Goal: Task Accomplishment & Management: Complete application form

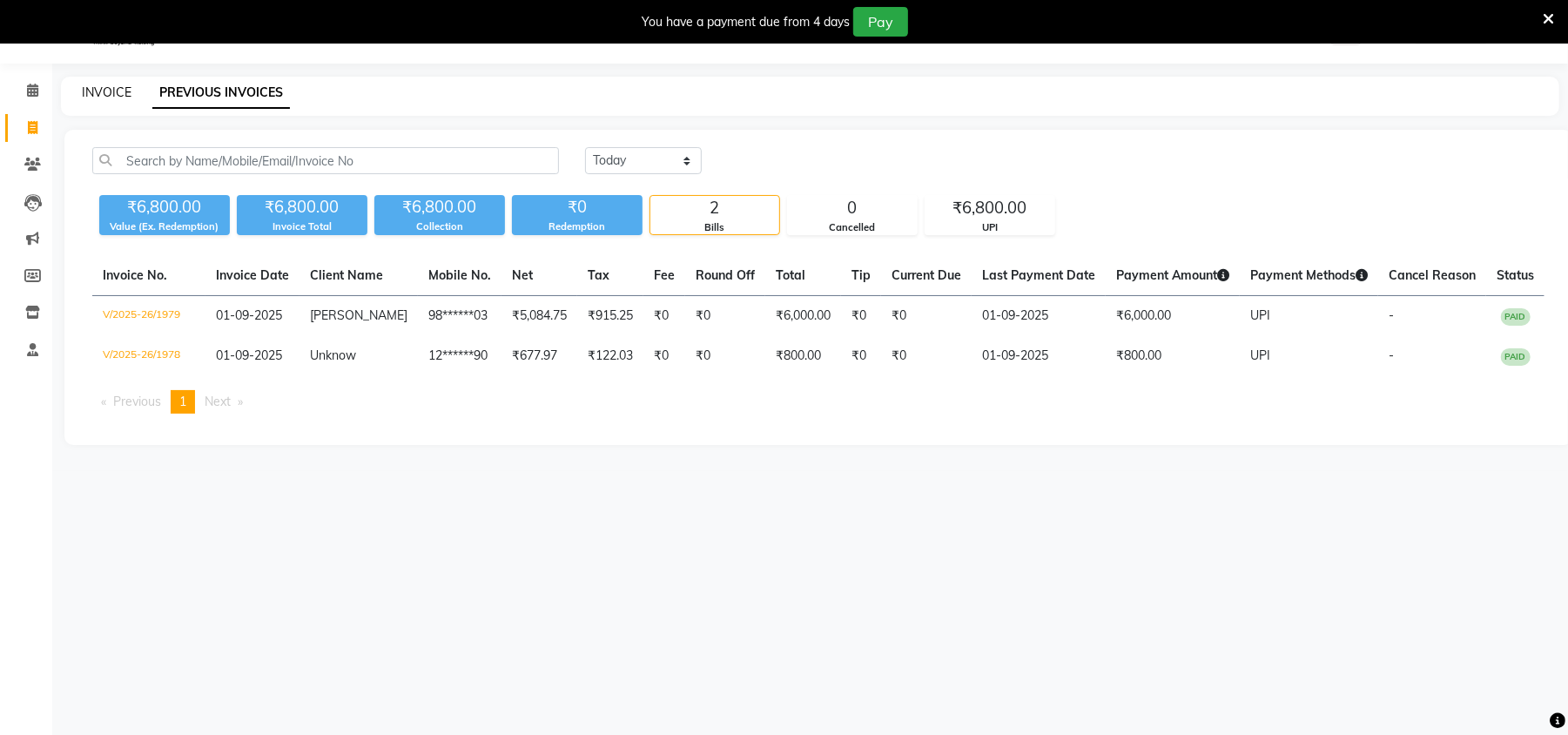
click at [94, 91] on link "INVOICE" at bounding box center [106, 91] width 50 height 15
select select "service"
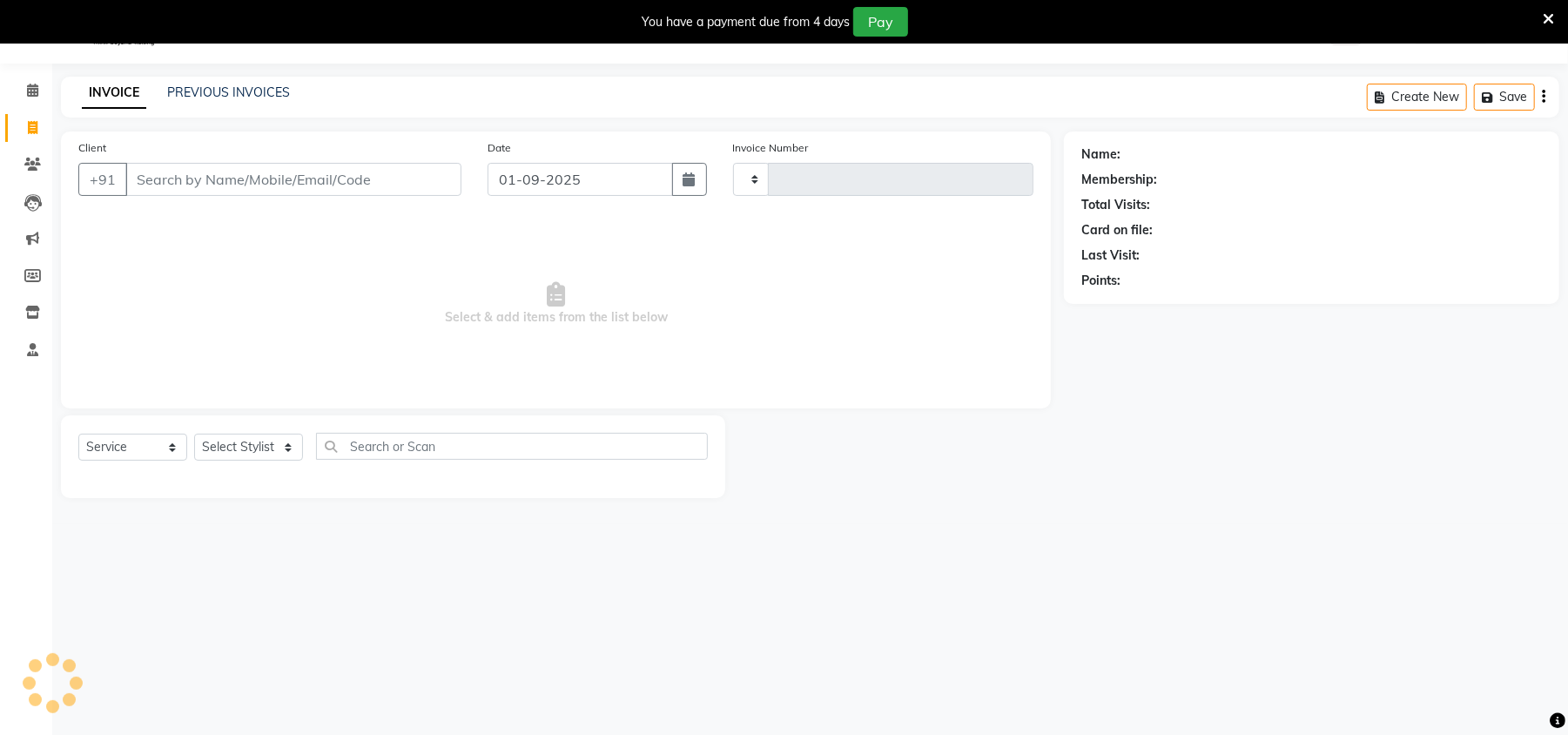
type input "1980"
select select "6796"
click at [251, 434] on select "Select Stylist [PERSON_NAME] [PERSON_NAME] [PERSON_NAME] Manager [PERSON_NAME] …" at bounding box center [249, 447] width 109 height 27
select select "53422"
click at [195, 434] on select "Select Stylist [PERSON_NAME] [PERSON_NAME] [PERSON_NAME] Manager [PERSON_NAME] …" at bounding box center [249, 447] width 109 height 27
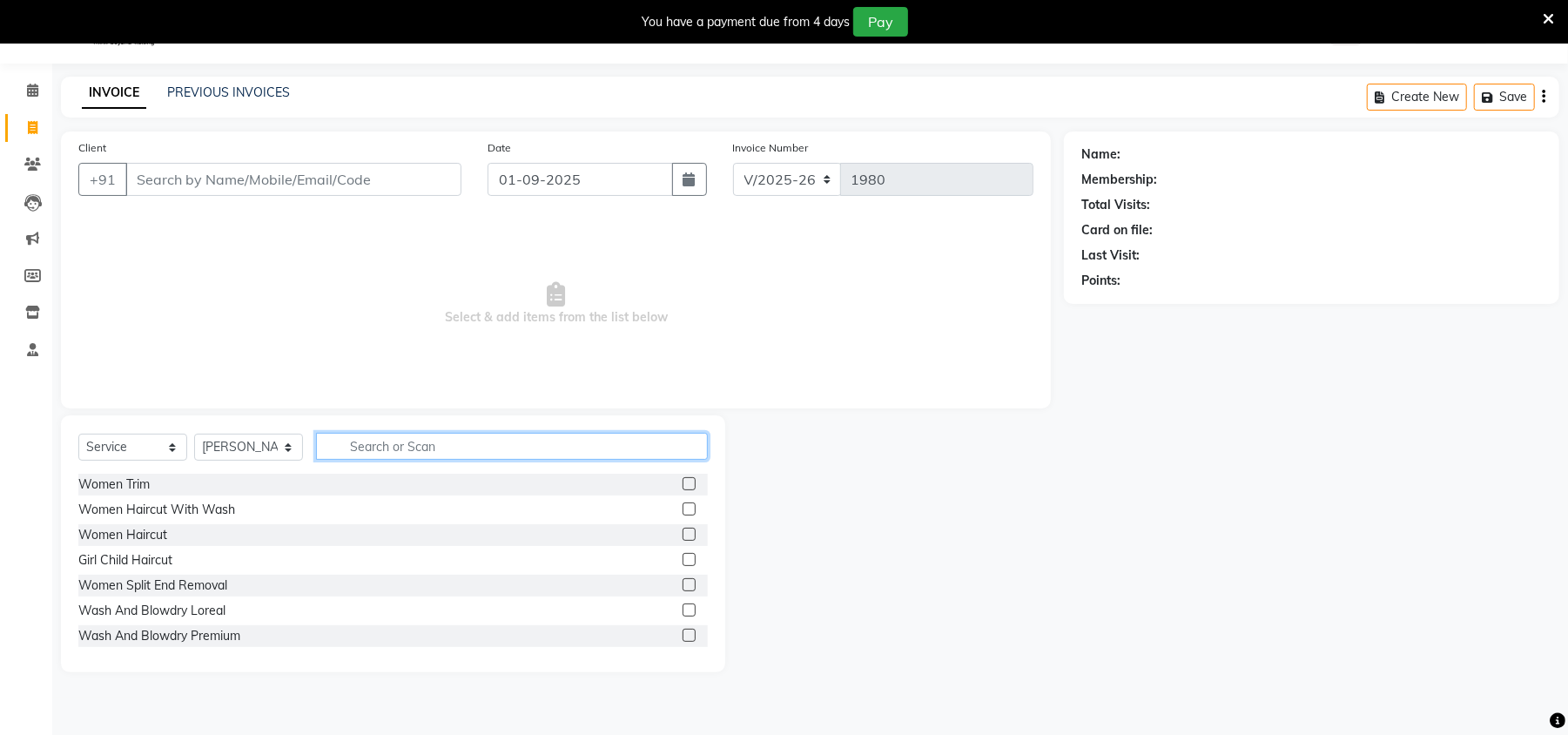
click at [403, 439] on input "text" at bounding box center [511, 446] width 392 height 27
type input "cut"
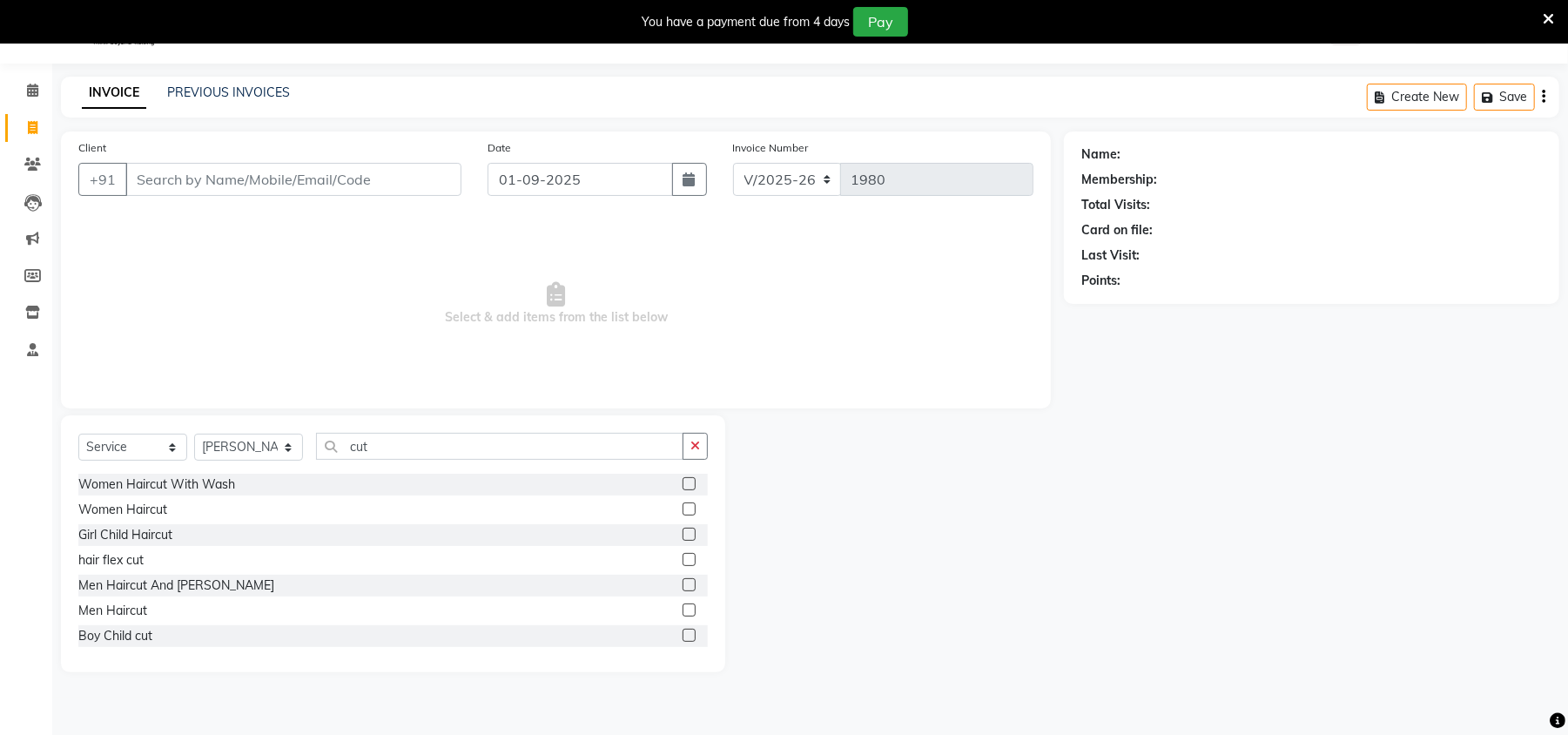
click at [683, 614] on label at bounding box center [689, 610] width 13 height 13
click at [683, 614] on input "checkbox" at bounding box center [689, 611] width 12 height 12
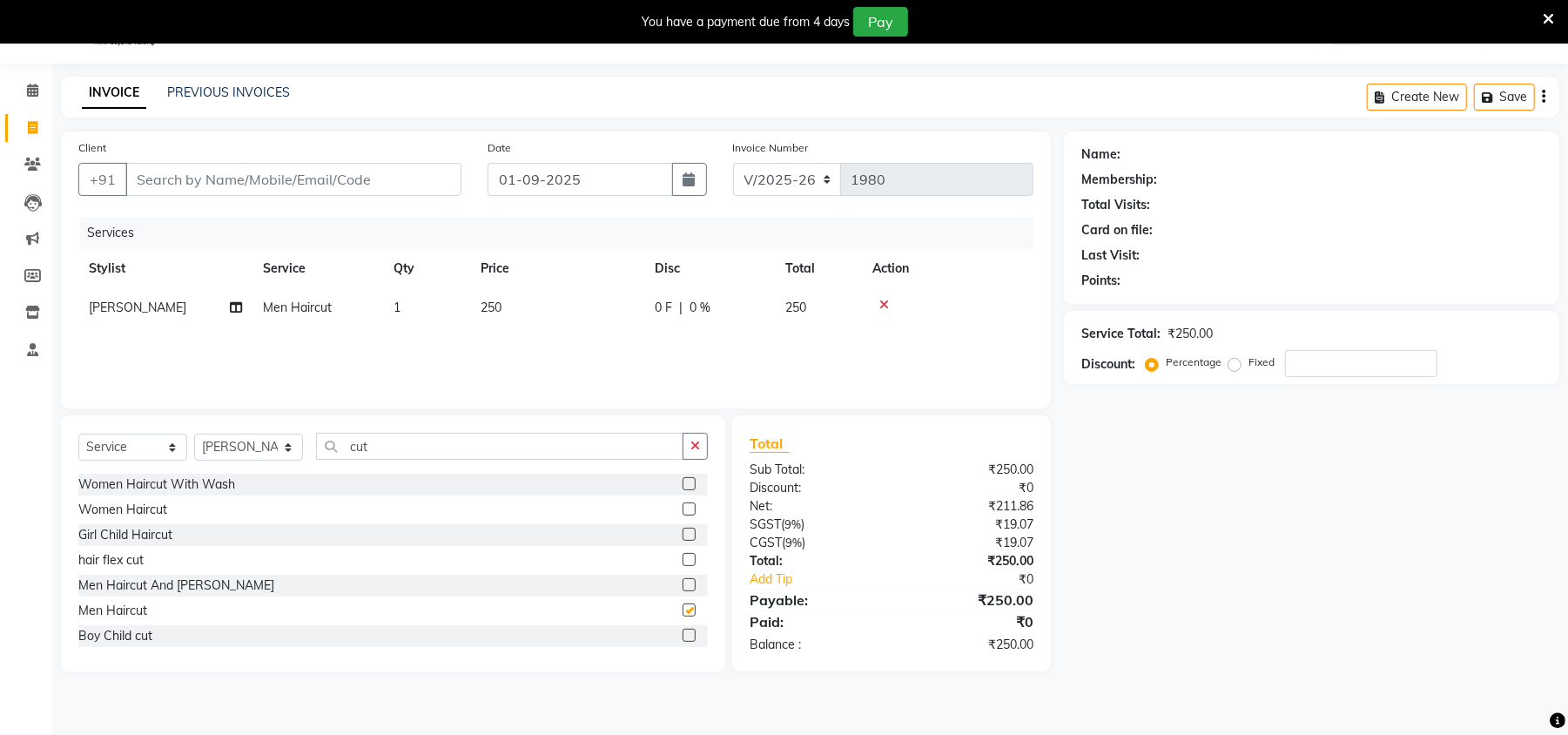
checkbox input "false"
click at [220, 183] on input "Client" at bounding box center [293, 179] width 336 height 33
click at [204, 179] on input "Client" at bounding box center [293, 179] width 336 height 33
type input "1"
type input "0"
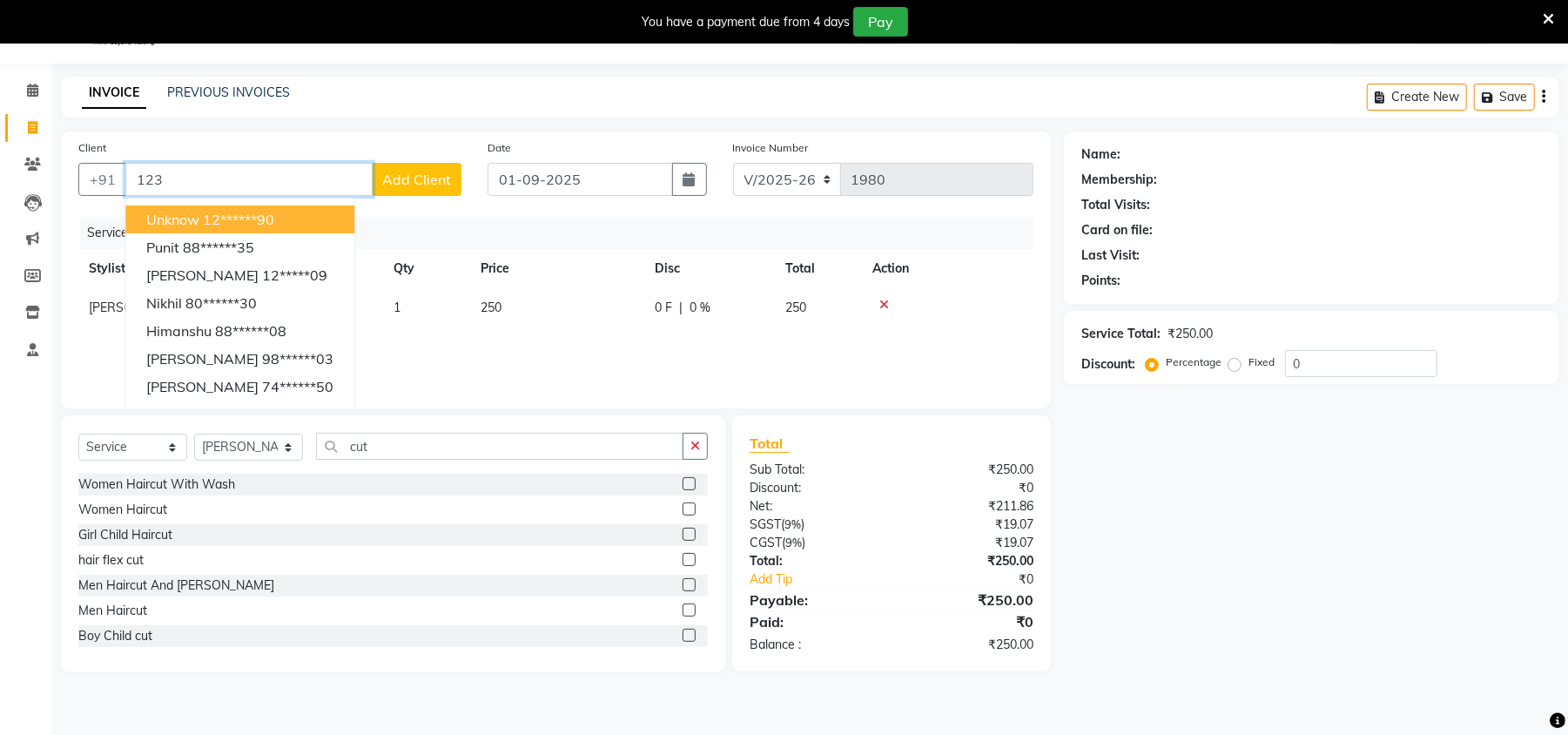
click at [204, 220] on ngb-highlight "12******90" at bounding box center [238, 219] width 71 height 17
type input "12******90"
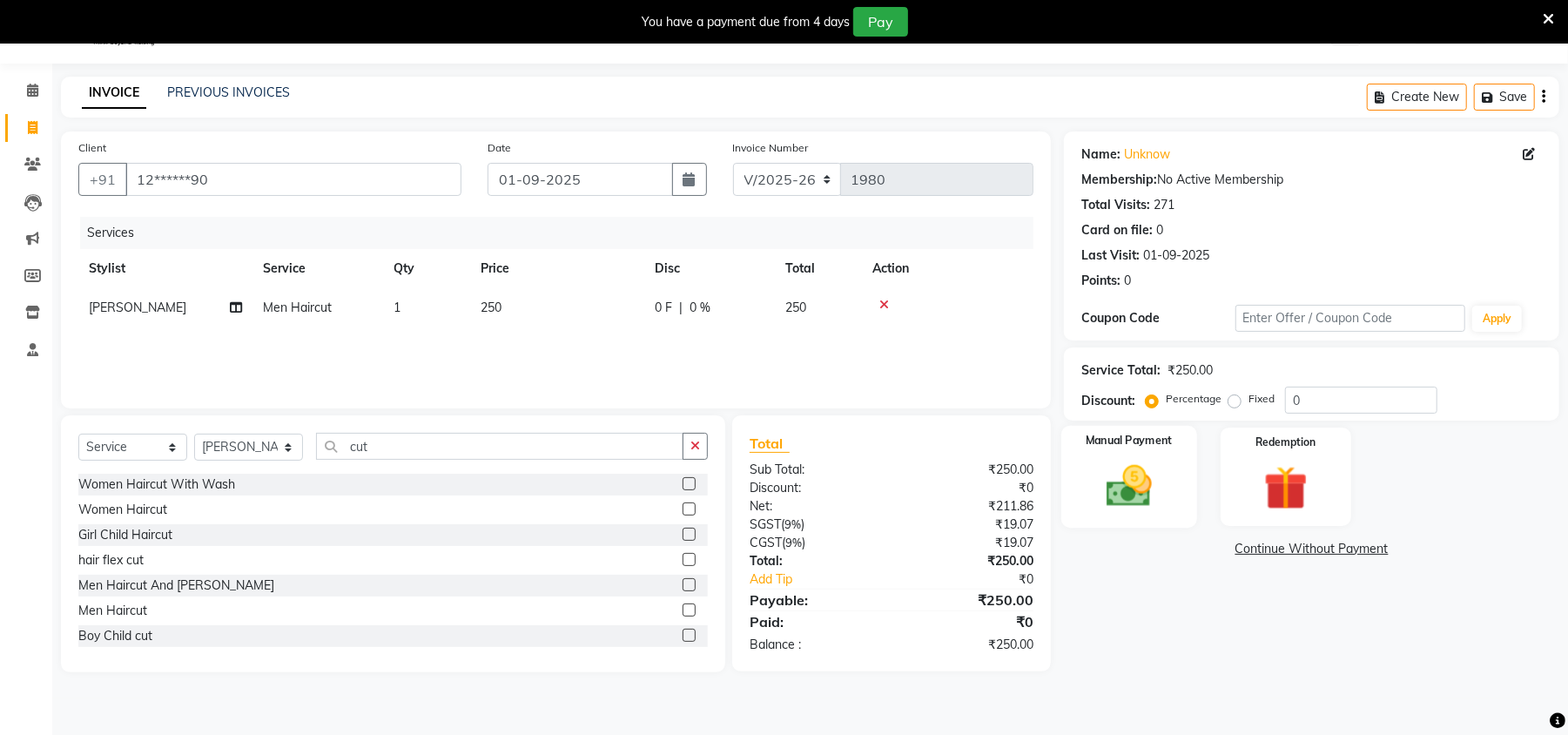
click at [1101, 478] on img at bounding box center [1129, 486] width 75 height 53
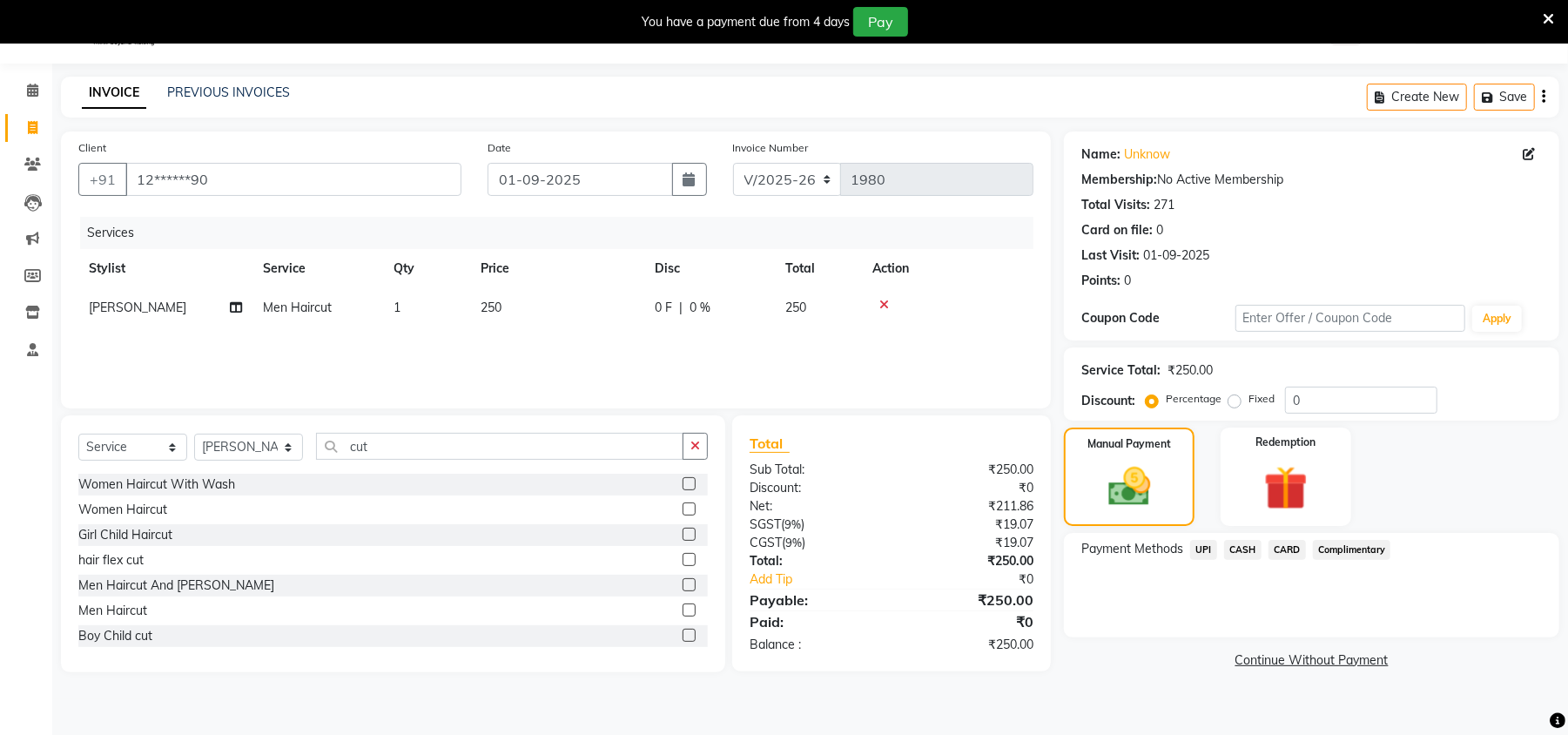
click at [1196, 549] on span "UPI" at bounding box center [1204, 550] width 27 height 20
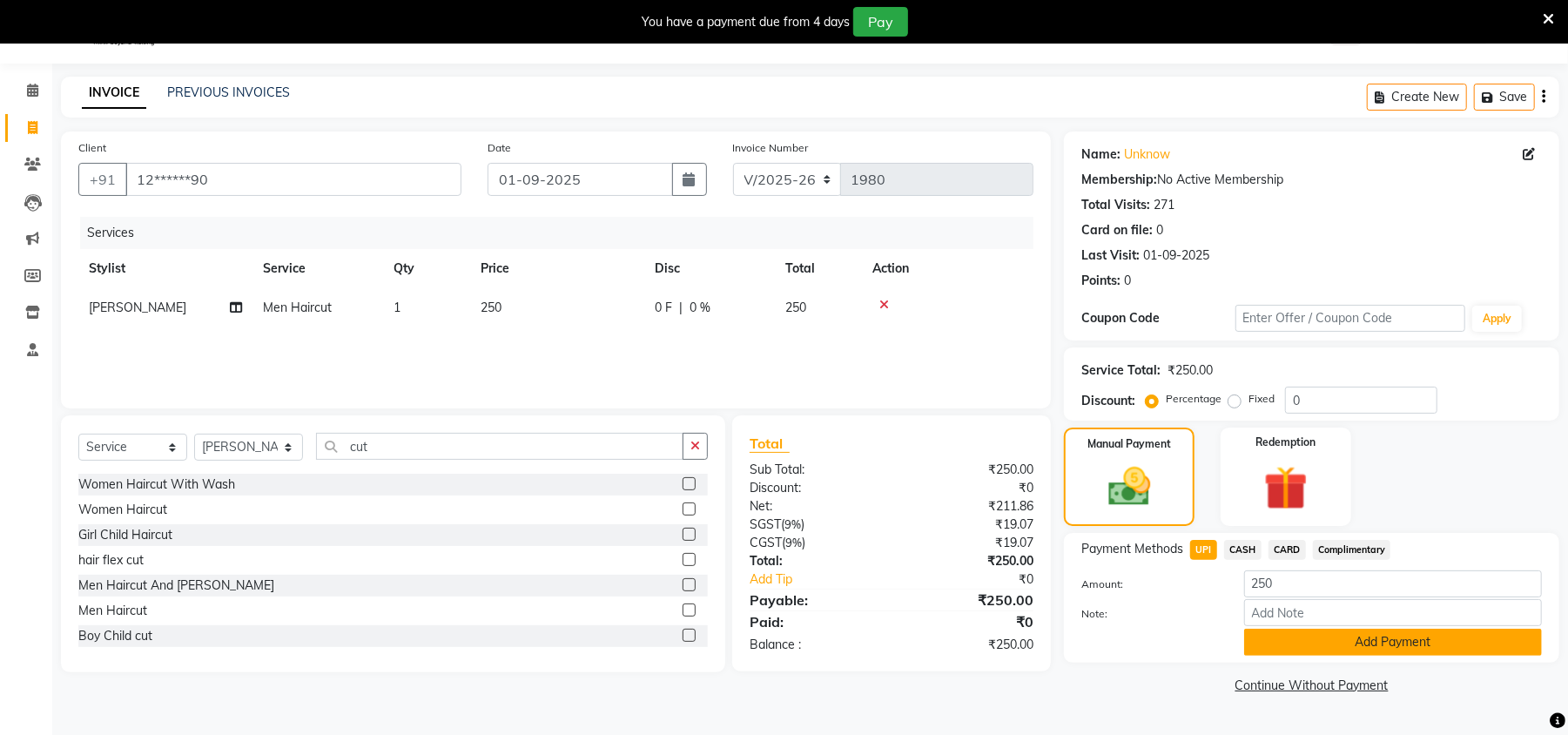
click at [1335, 642] on button "Add Payment" at bounding box center [1392, 643] width 298 height 27
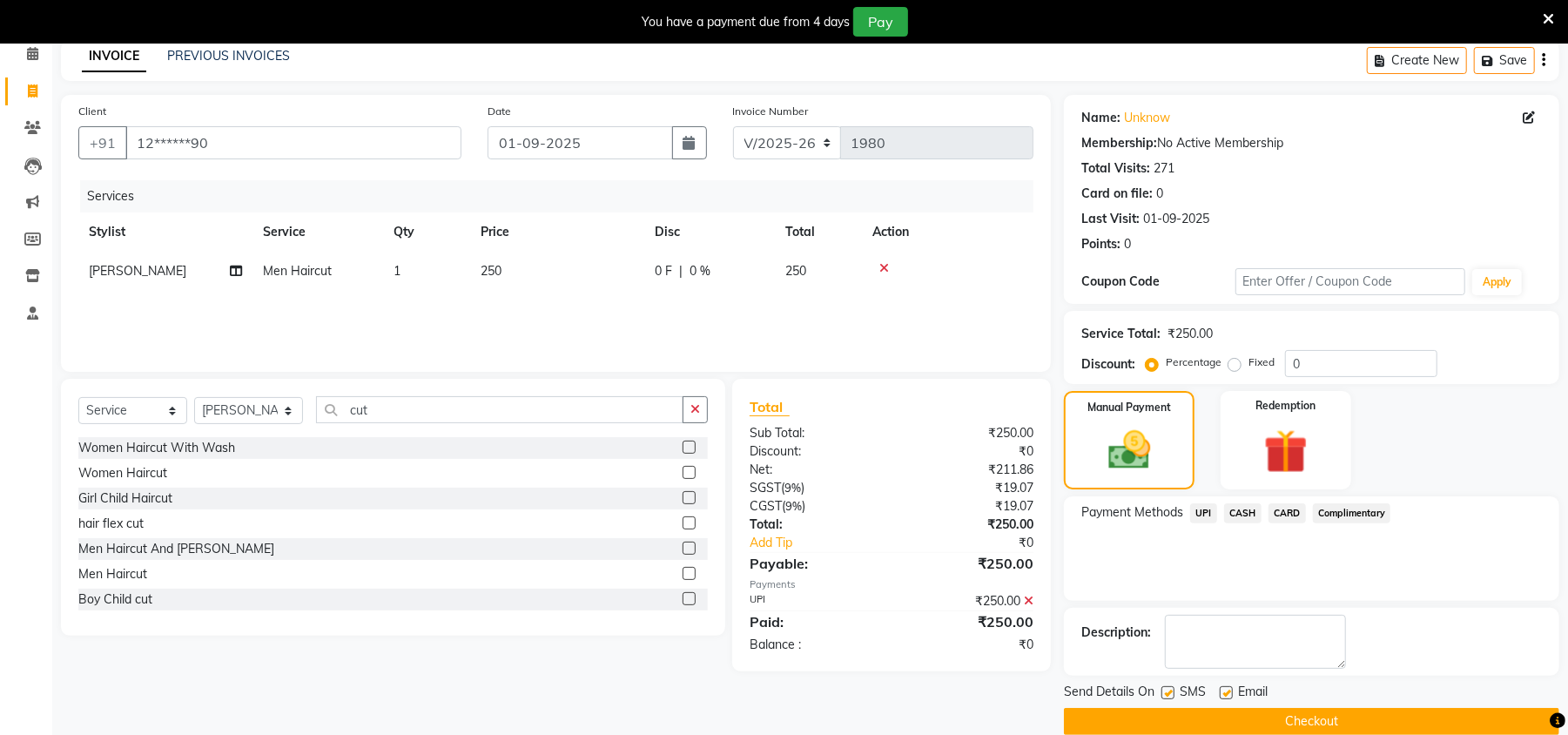
scroll to position [108, 0]
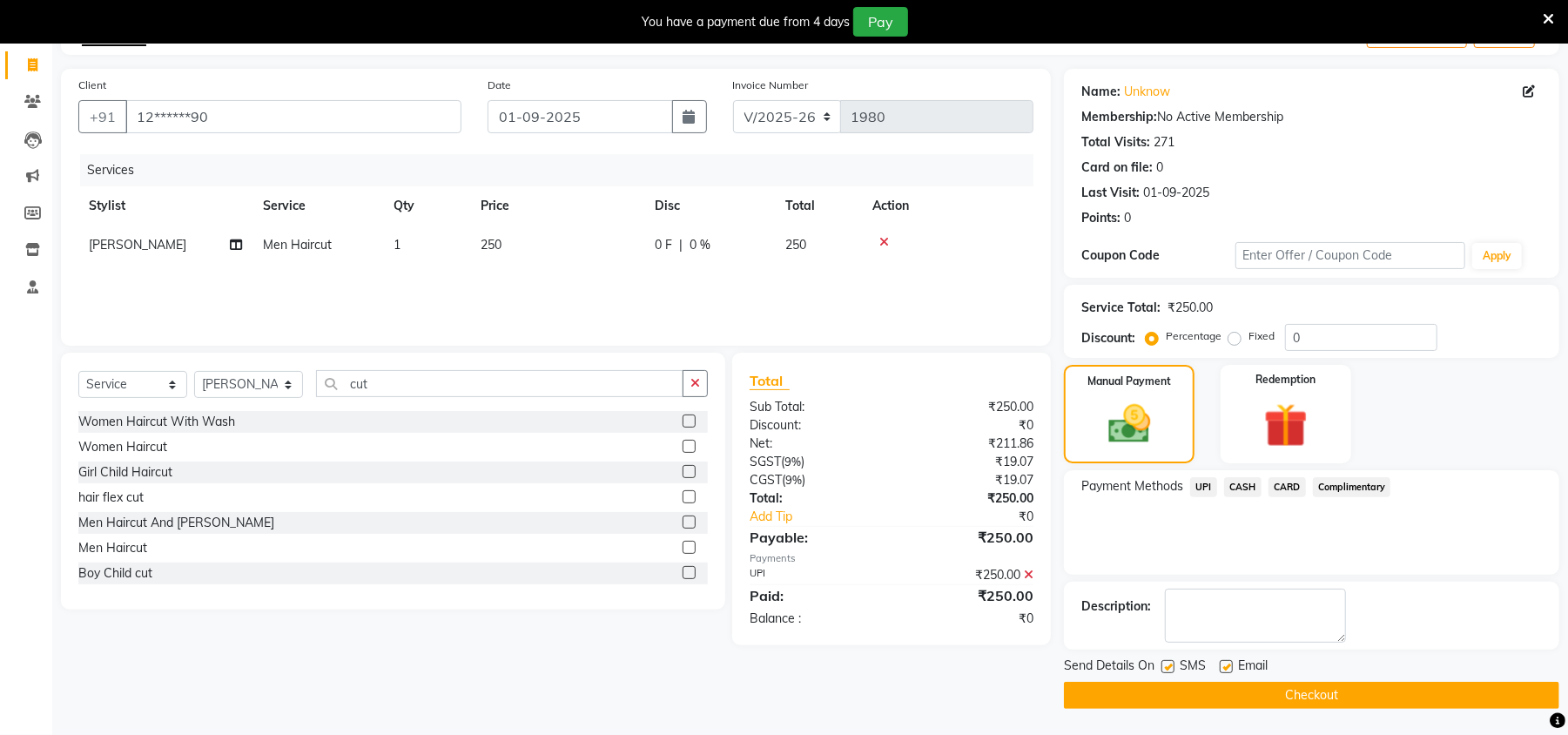
click at [1394, 683] on button "Checkout" at bounding box center [1312, 696] width 496 height 27
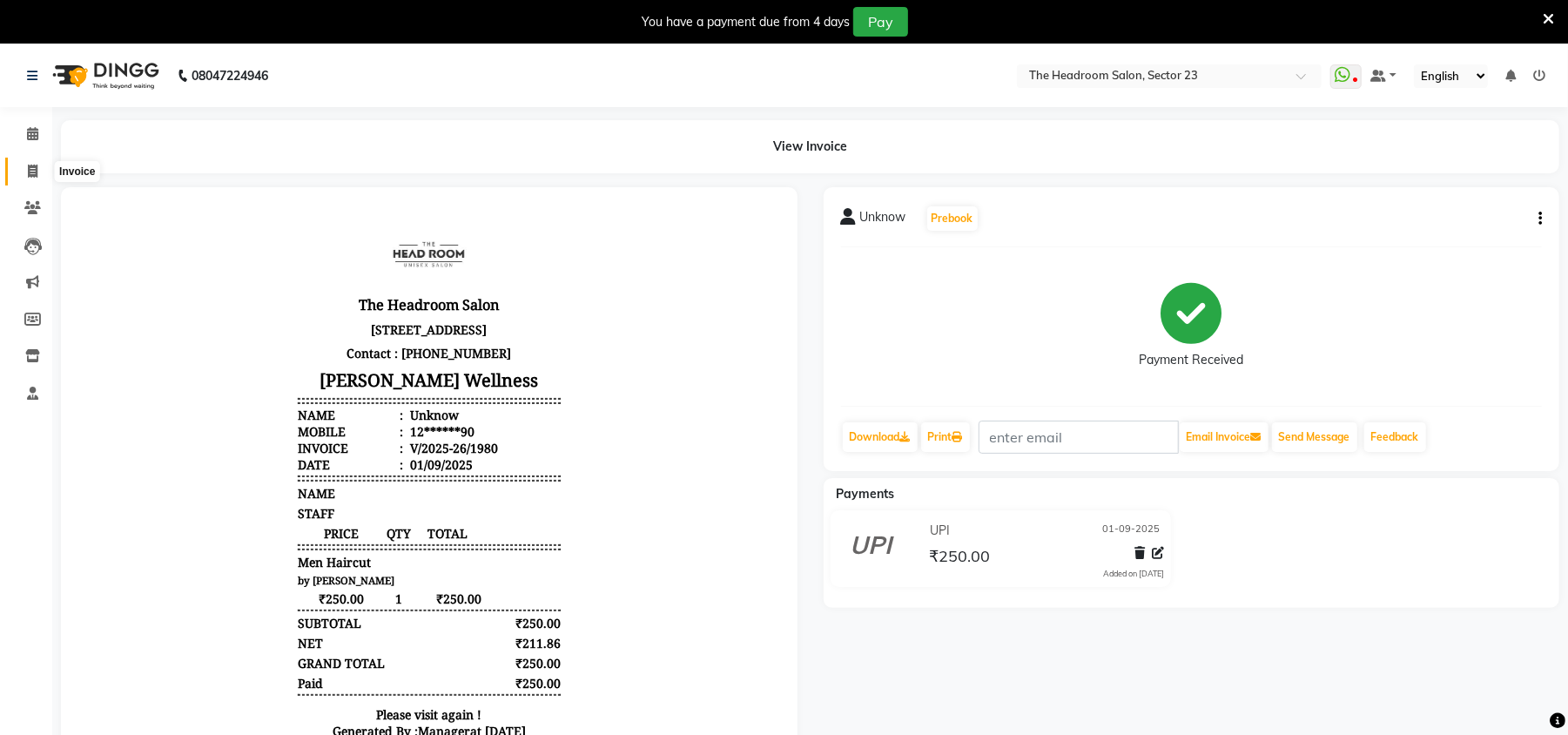
click at [28, 179] on span at bounding box center [33, 172] width 31 height 20
select select "service"
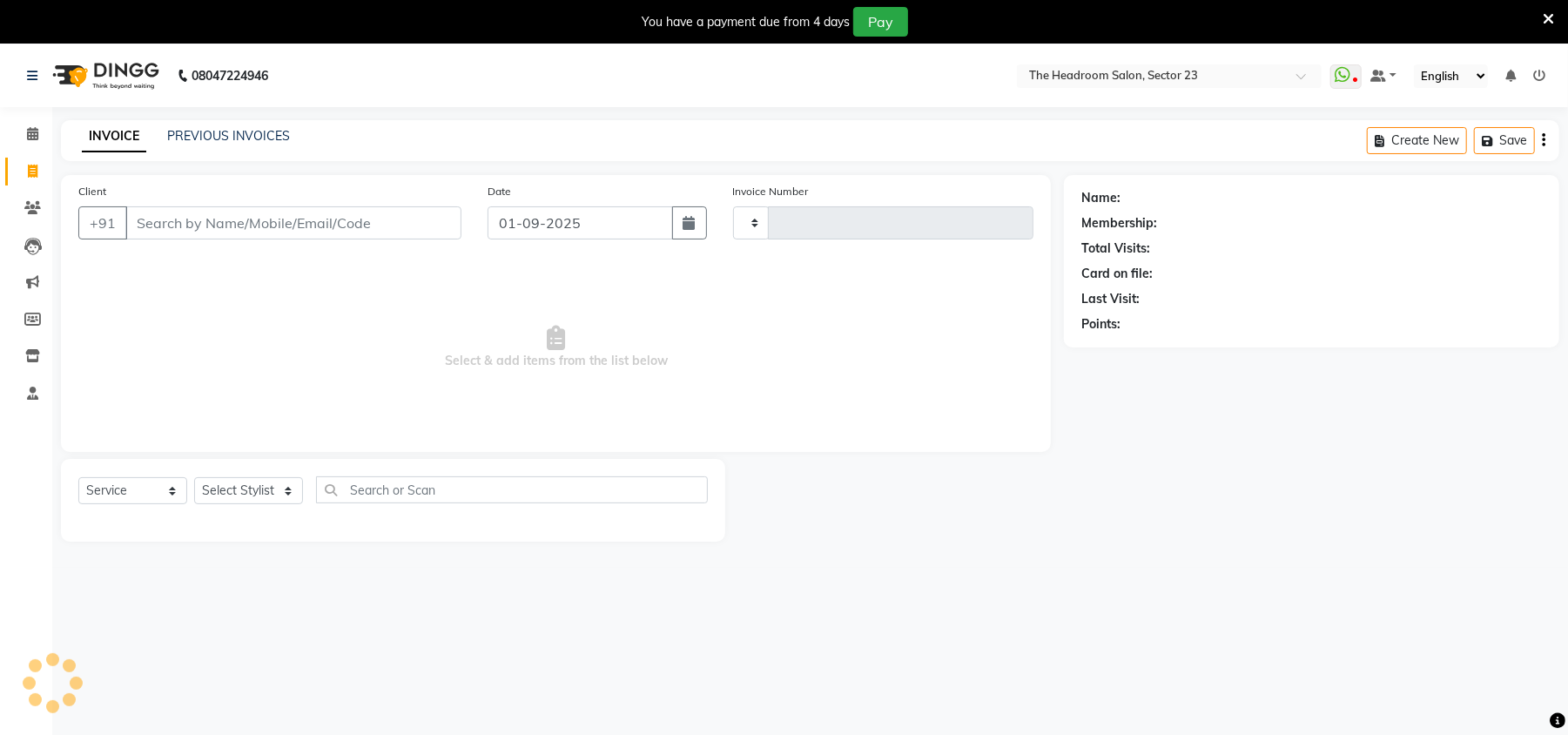
scroll to position [43, 0]
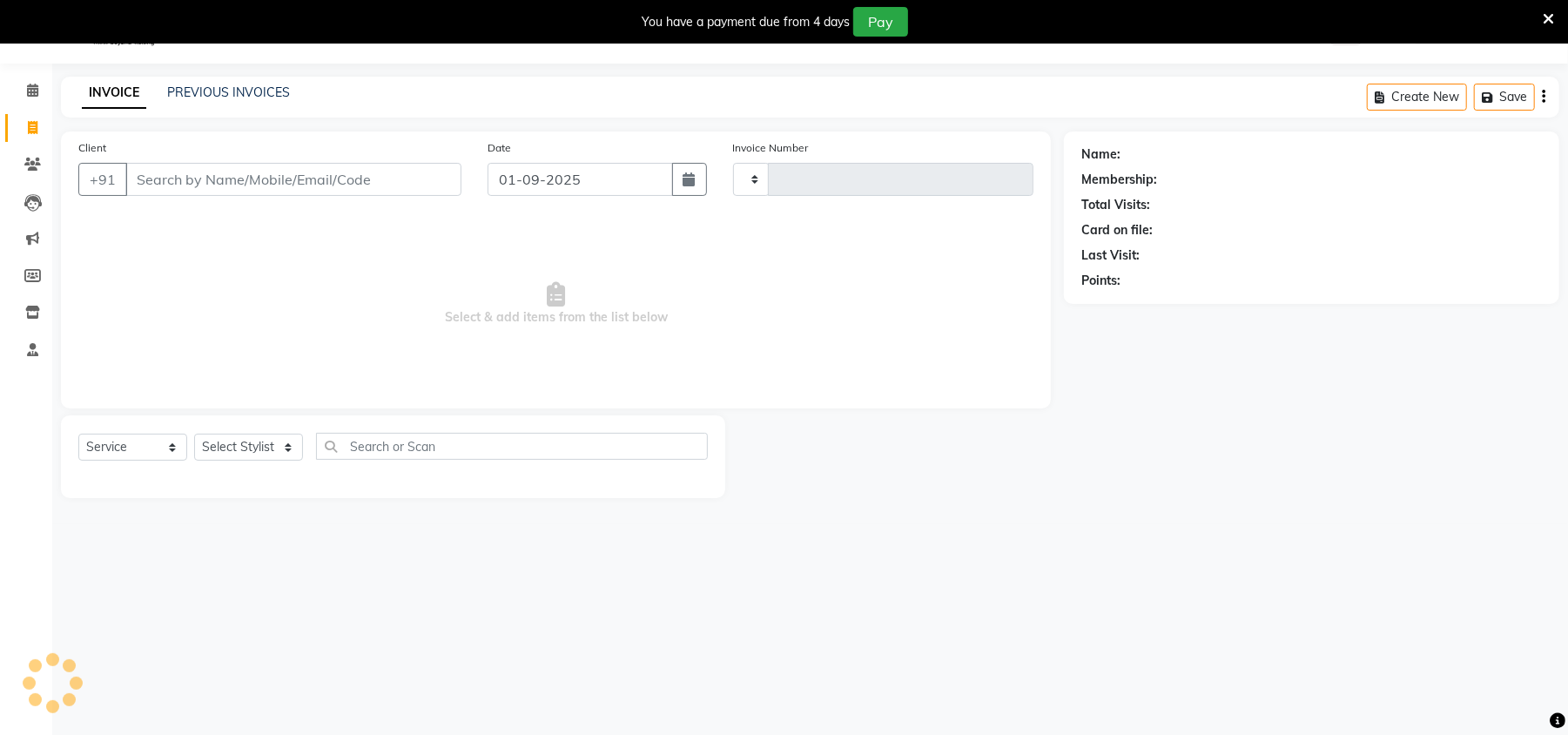
type input "1981"
select select "6796"
click at [193, 185] on input "Client" at bounding box center [293, 179] width 336 height 33
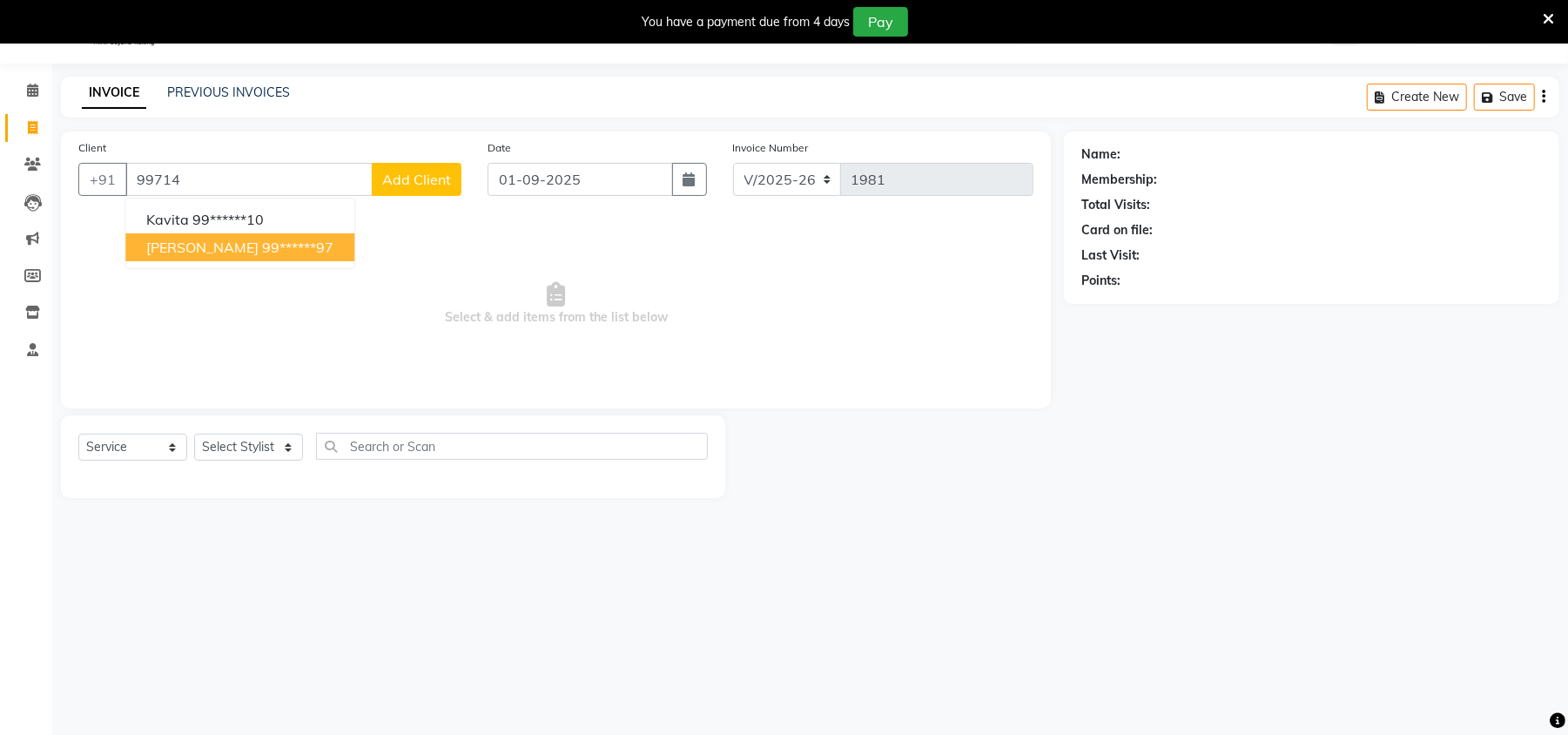
click at [230, 253] on button "[PERSON_NAME] 99******97" at bounding box center [240, 247] width 229 height 28
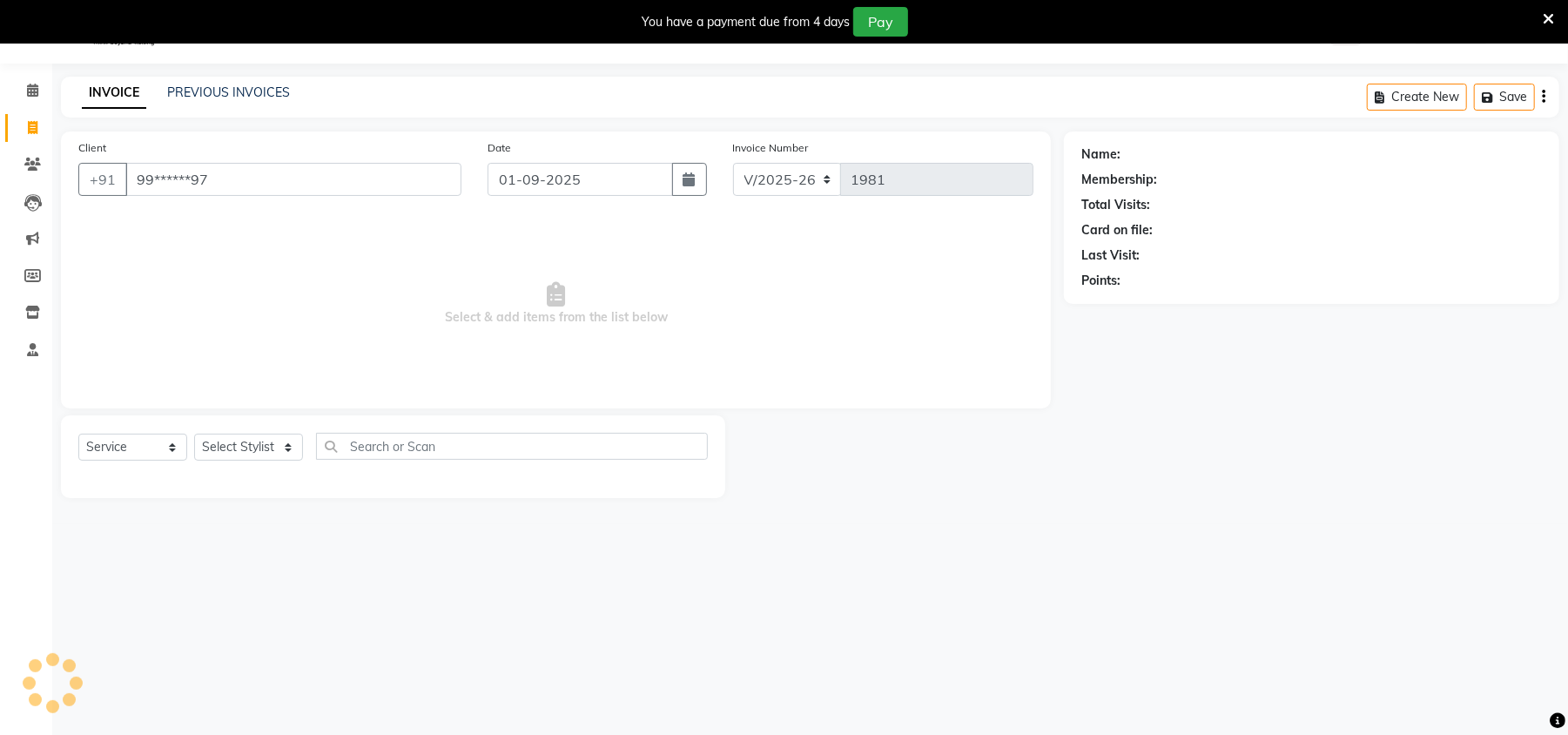
type input "99******97"
click at [1132, 303] on icon "button" at bounding box center [1129, 305] width 12 height 12
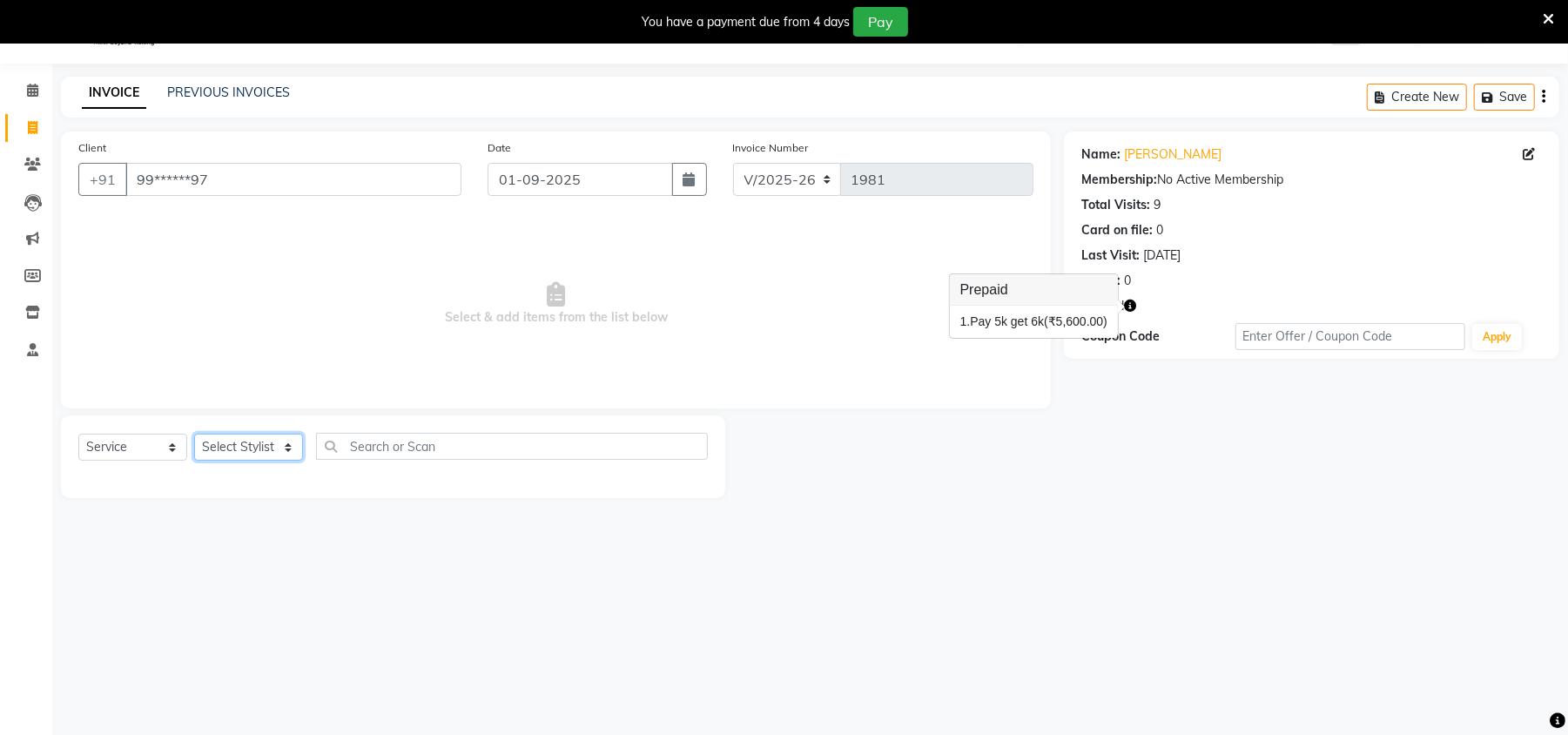
click at [243, 443] on select "Select Stylist [PERSON_NAME] [PERSON_NAME] [PERSON_NAME] Manager [PERSON_NAME] …" at bounding box center [249, 447] width 109 height 27
select select "53422"
click at [195, 434] on select "Select Stylist [PERSON_NAME] [PERSON_NAME] [PERSON_NAME] Manager [PERSON_NAME] …" at bounding box center [249, 447] width 109 height 27
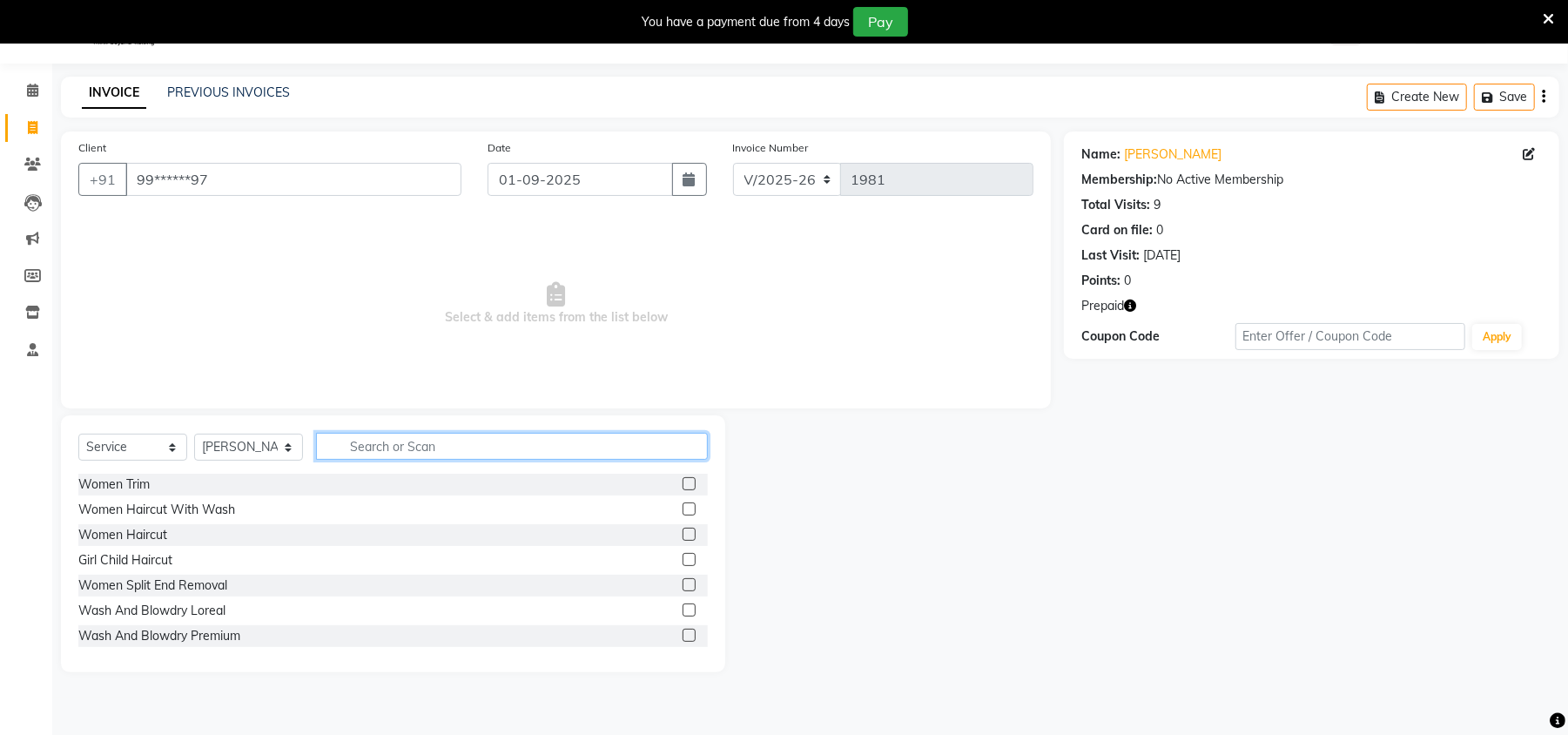
click at [442, 447] on input "text" at bounding box center [511, 446] width 392 height 27
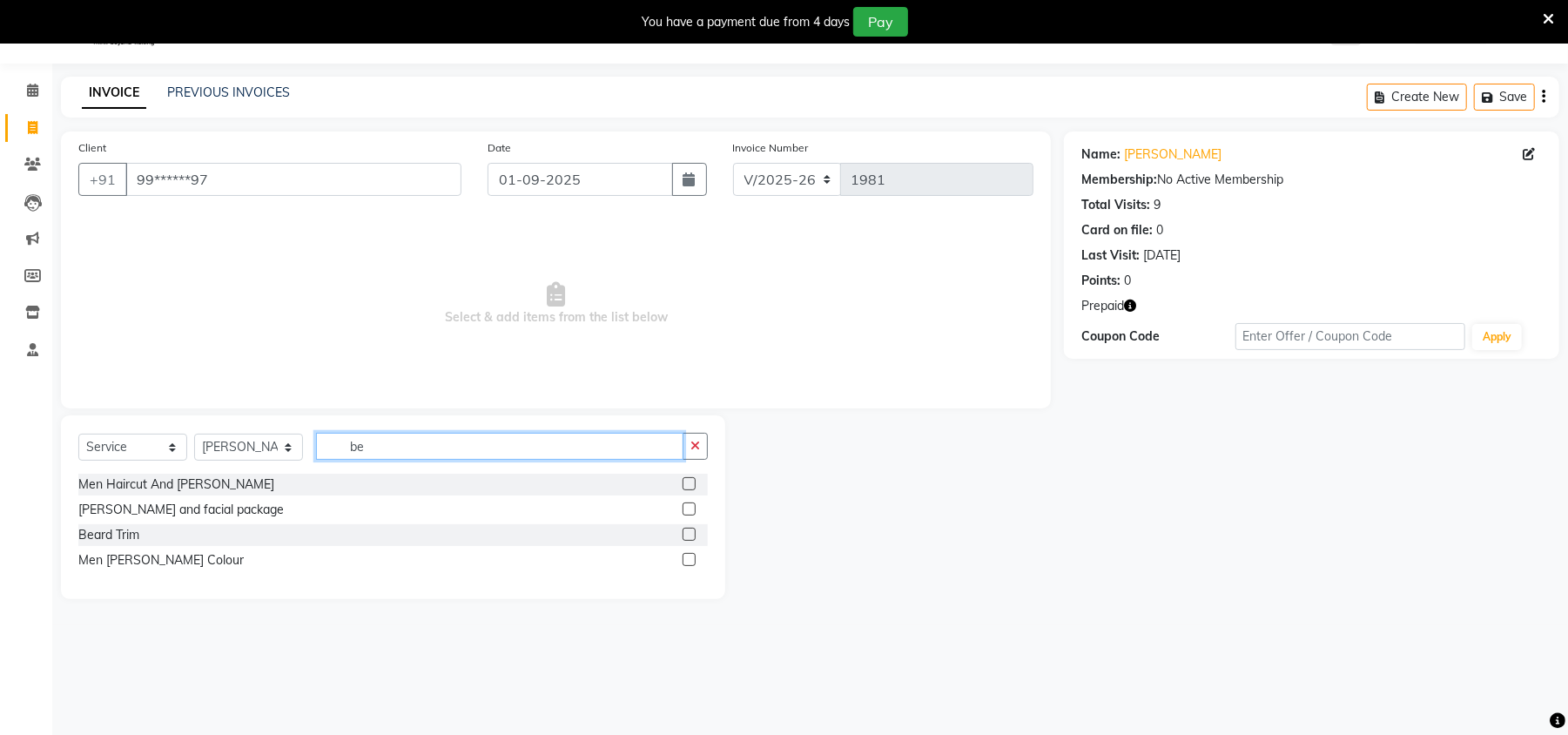
type input "be"
click at [690, 534] on label at bounding box center [689, 534] width 13 height 13
click at [690, 534] on input "checkbox" at bounding box center [689, 535] width 12 height 12
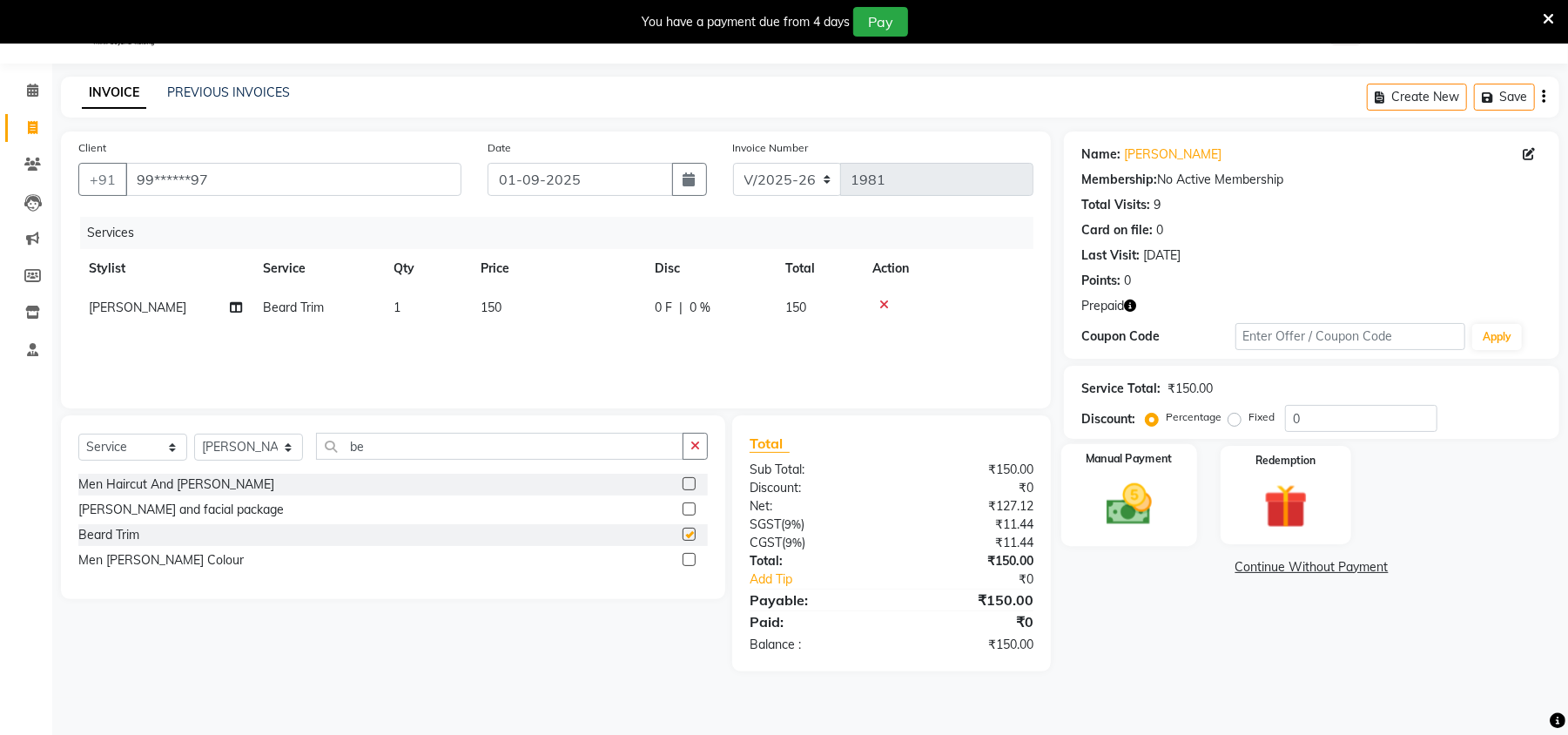
checkbox input "false"
click at [1272, 499] on img at bounding box center [1286, 506] width 75 height 57
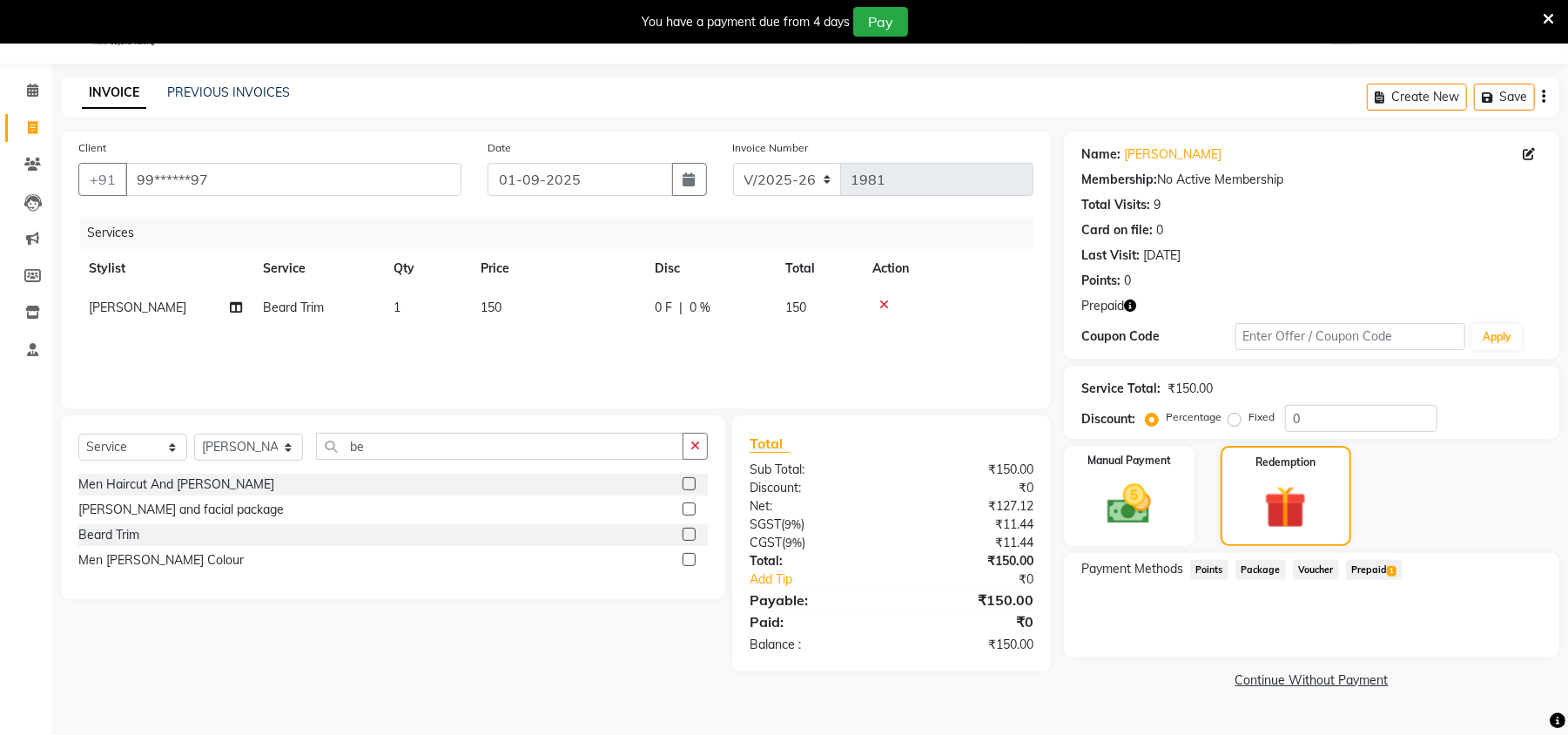
click at [1373, 568] on span "Prepaid 1" at bounding box center [1374, 570] width 57 height 20
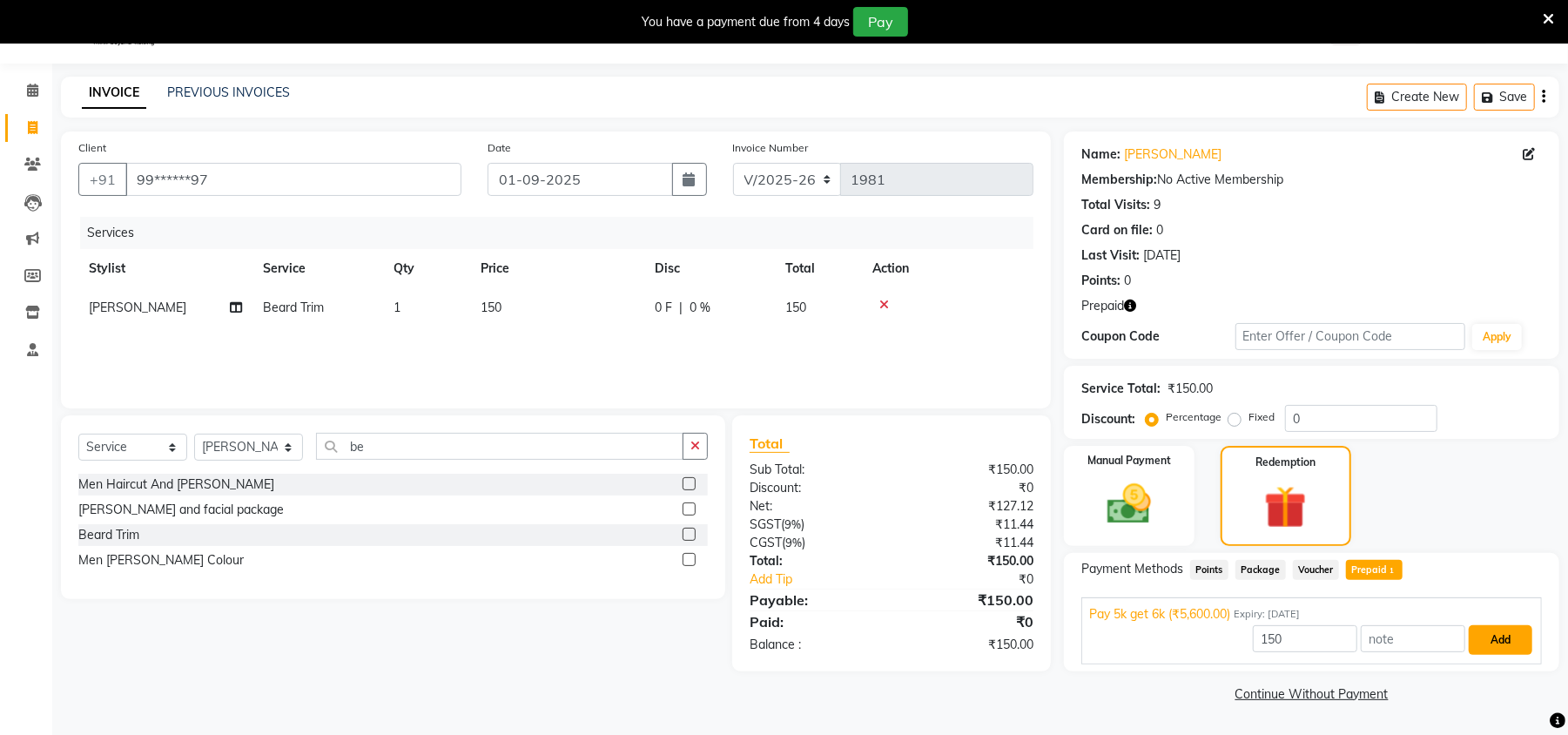
click at [1510, 646] on button "Add" at bounding box center [1501, 640] width 63 height 30
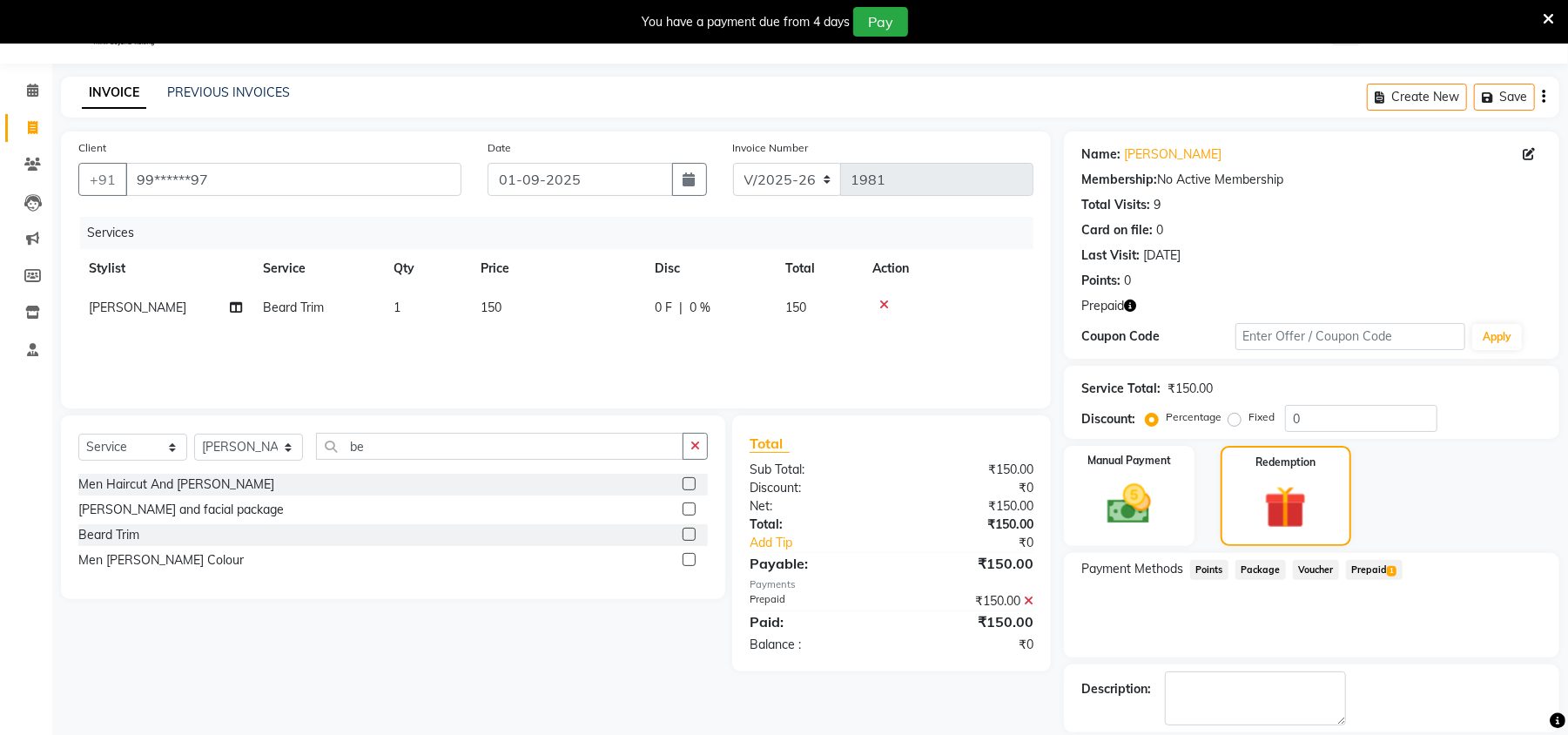
scroll to position [128, 0]
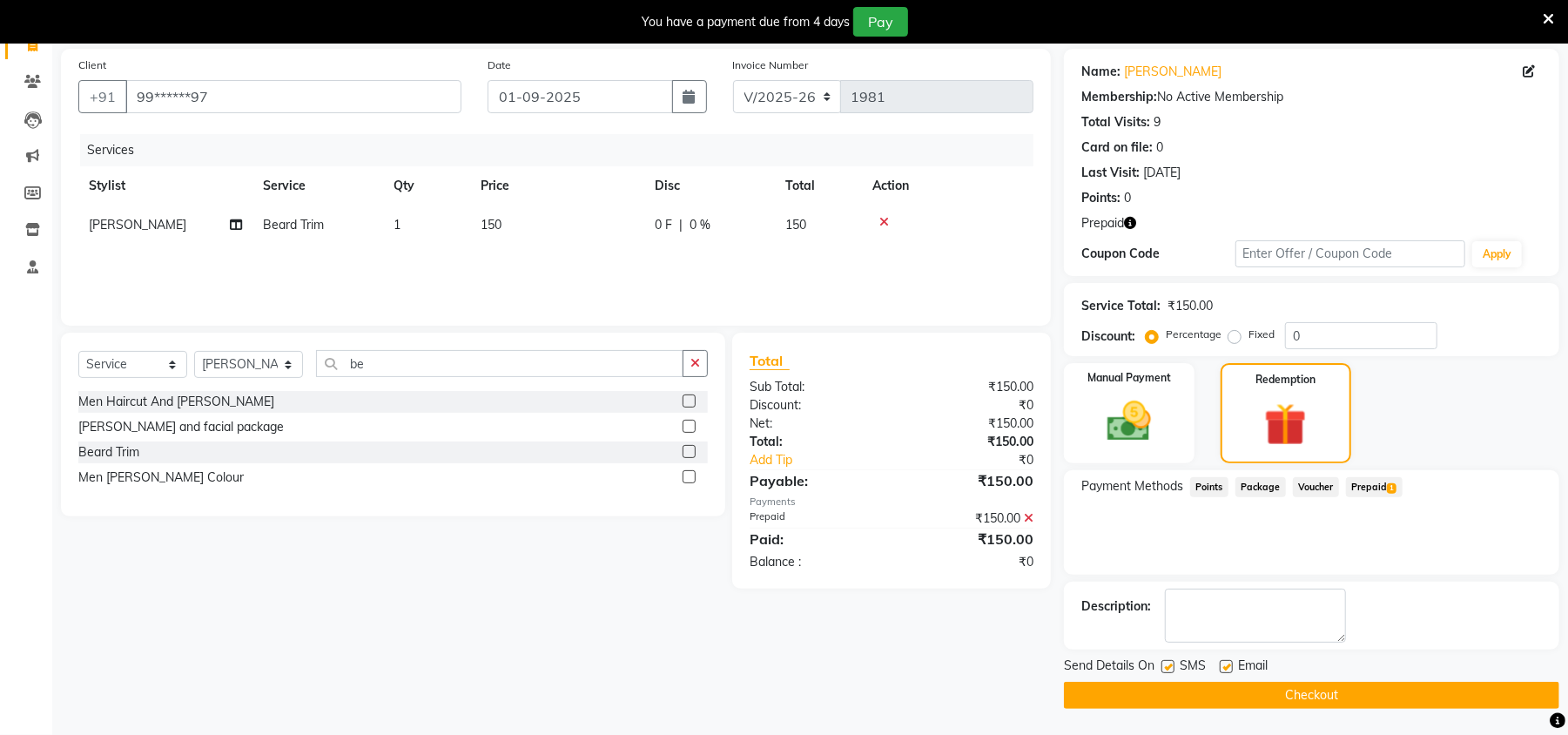
click at [1456, 693] on button "Checkout" at bounding box center [1312, 696] width 496 height 27
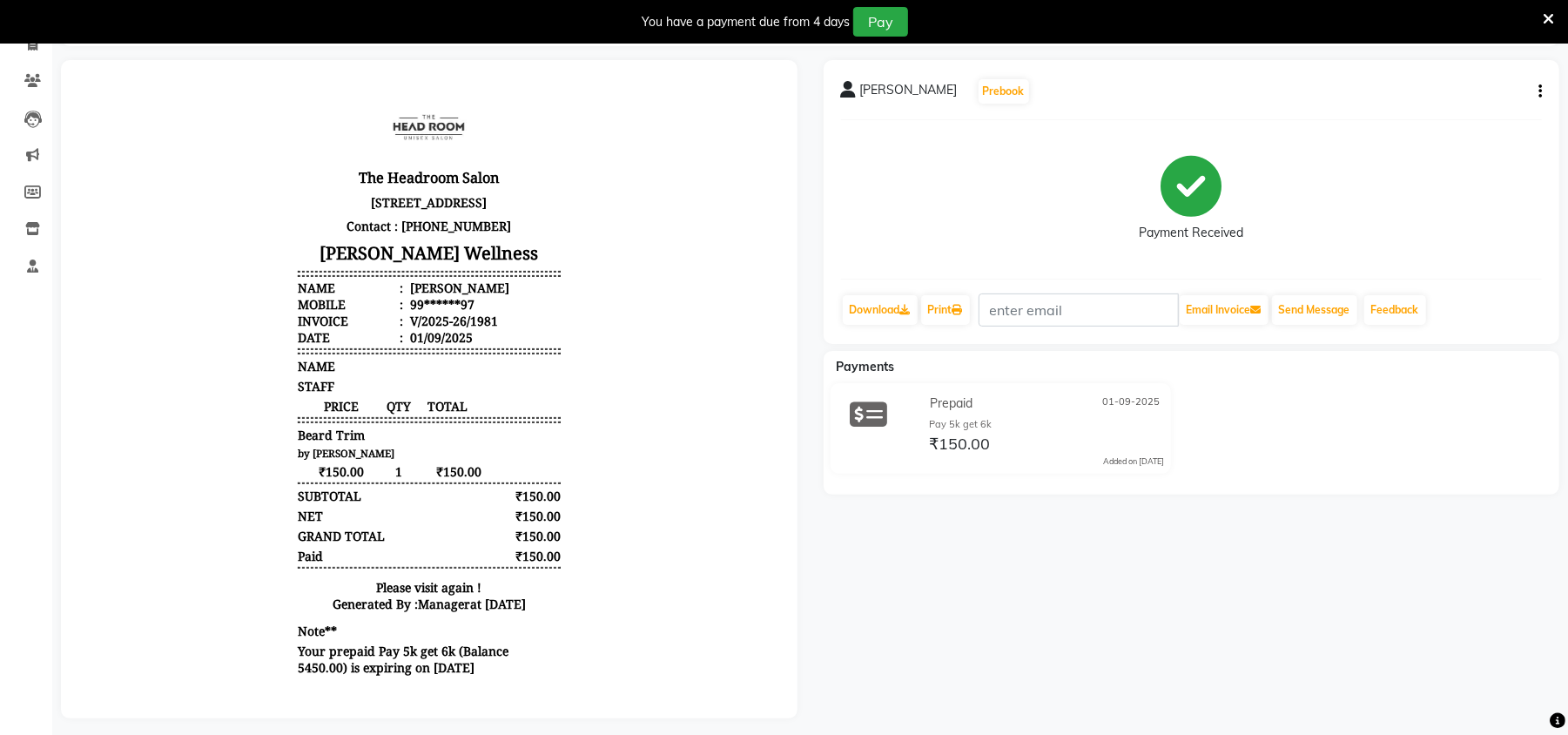
click at [800, 661] on div at bounding box center [429, 389] width 763 height 659
click at [827, 587] on div "[PERSON_NAME] Prebook Payment Received Download Print Email Invoice Send Messag…" at bounding box center [1192, 389] width 763 height 659
